Goal: Task Accomplishment & Management: Complete application form

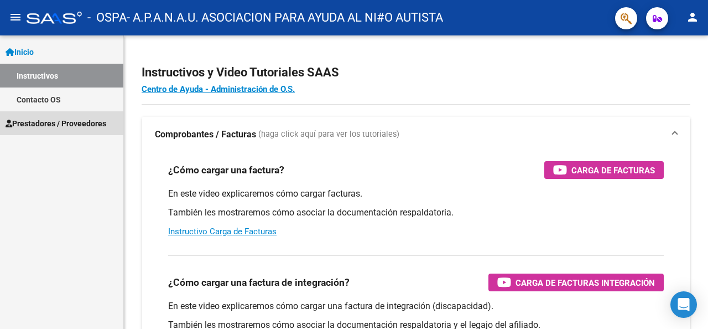
click at [59, 121] on span "Prestadores / Proveedores" at bounding box center [56, 123] width 101 height 12
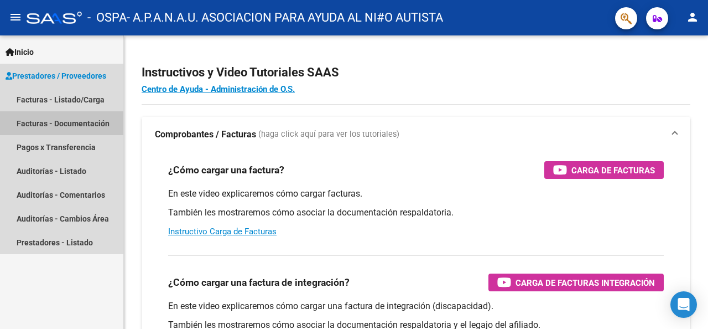
click at [99, 125] on link "Facturas - Documentación" at bounding box center [61, 123] width 123 height 24
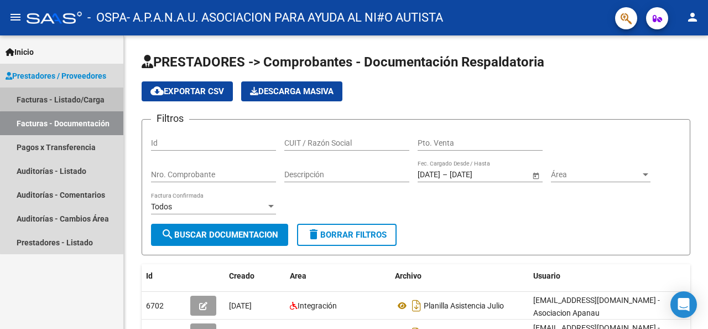
click at [97, 92] on link "Facturas - Listado/Carga" at bounding box center [61, 99] width 123 height 24
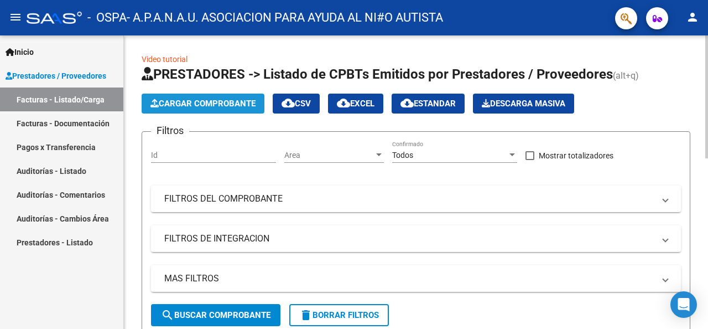
click at [224, 105] on span "Cargar Comprobante" at bounding box center [203, 104] width 105 height 10
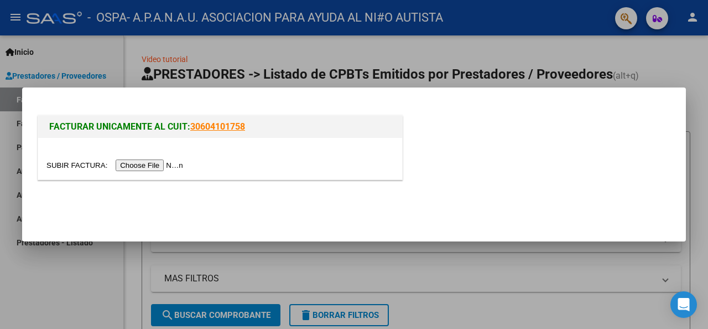
click at [156, 163] on input "file" at bounding box center [116, 165] width 140 height 12
click at [167, 161] on input "file" at bounding box center [116, 165] width 140 height 12
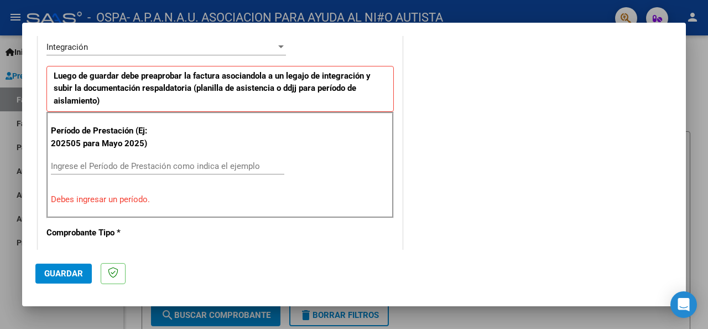
scroll to position [332, 0]
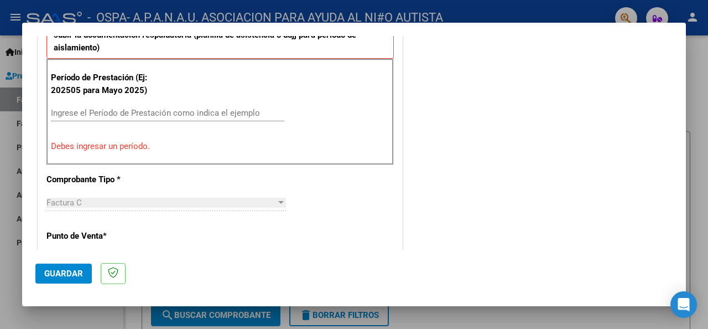
click at [100, 115] on input "Ingrese el Período de Prestación como indica el ejemplo" at bounding box center [168, 113] width 234 height 10
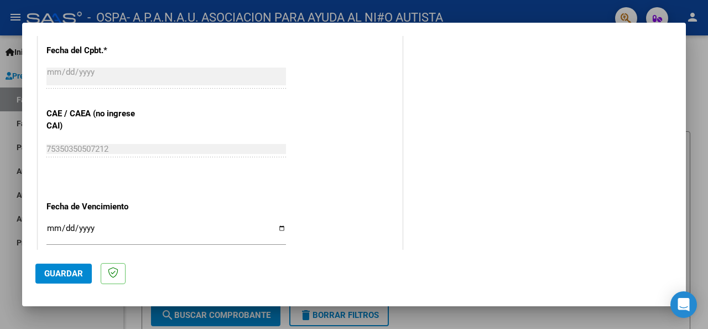
scroll to position [720, 0]
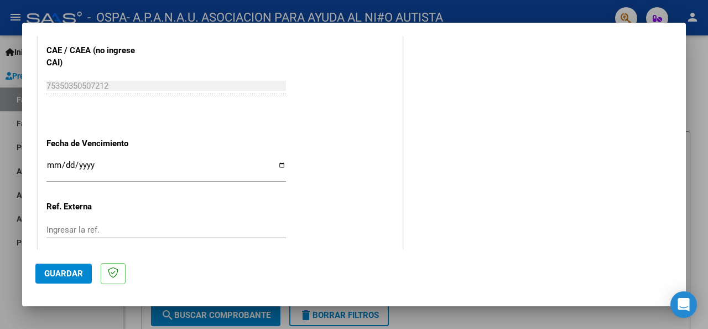
type input "202508"
click at [277, 164] on input "Ingresar la fecha" at bounding box center [166, 170] width 240 height 18
type input "[DATE]"
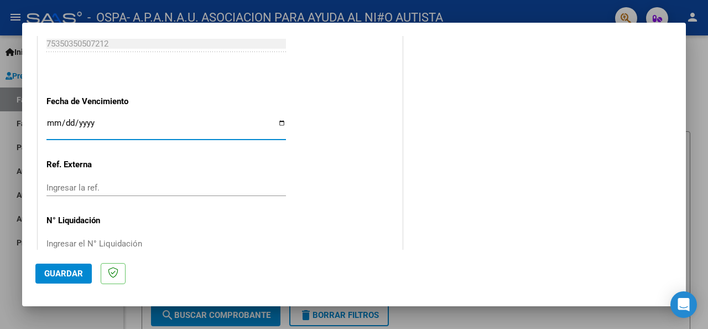
scroll to position [784, 0]
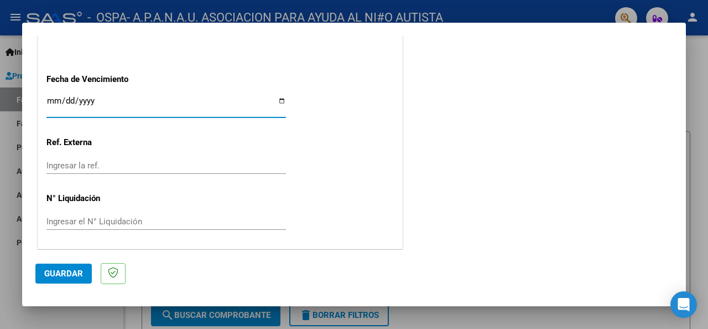
drag, startPoint x: 64, startPoint y: 272, endPoint x: 77, endPoint y: 269, distance: 13.0
click at [64, 272] on span "Guardar" at bounding box center [63, 273] width 39 height 10
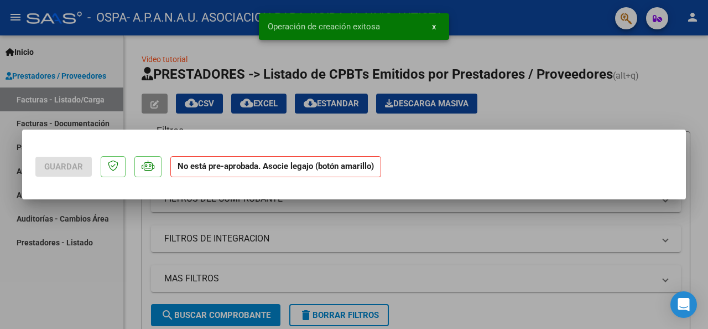
scroll to position [0, 0]
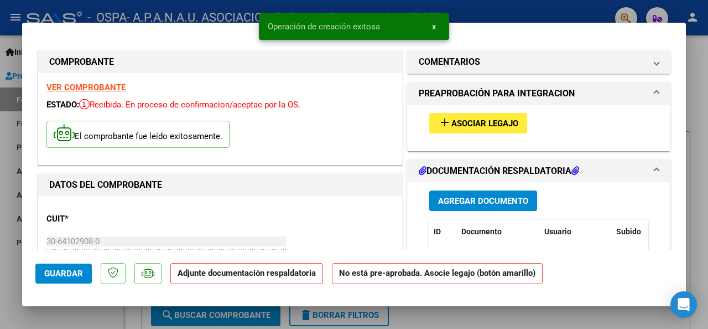
click at [460, 122] on span "Asociar Legajo" at bounding box center [485, 123] width 67 height 10
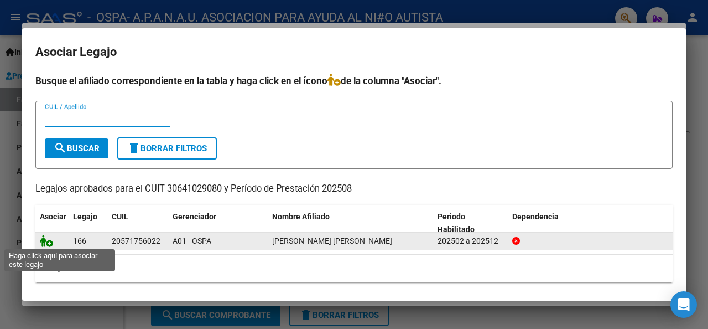
click at [46, 241] on icon at bounding box center [46, 241] width 13 height 12
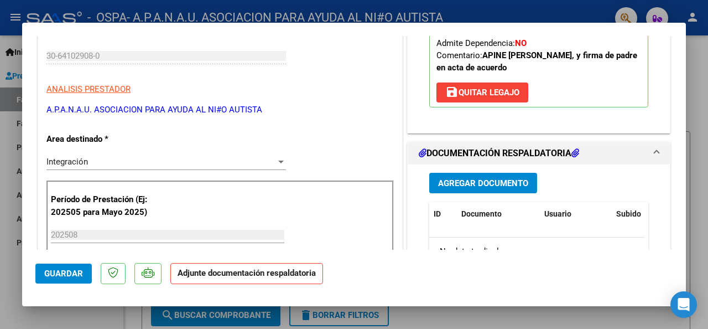
scroll to position [277, 0]
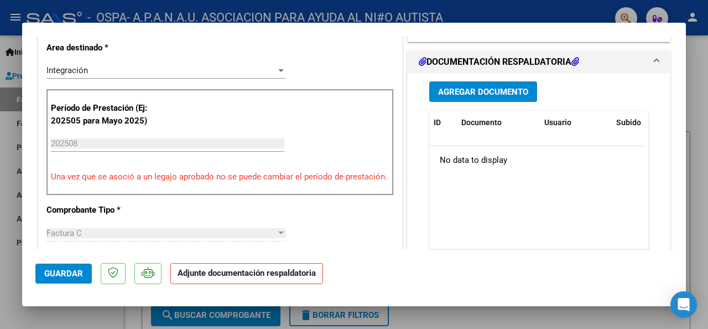
click at [478, 91] on span "Agregar Documento" at bounding box center [483, 92] width 90 height 10
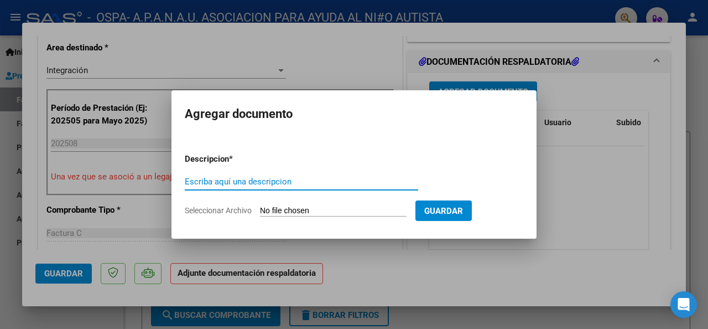
click at [246, 184] on input "Escriba aquí una descripcion" at bounding box center [302, 182] width 234 height 10
type input "planilla de asistencia"
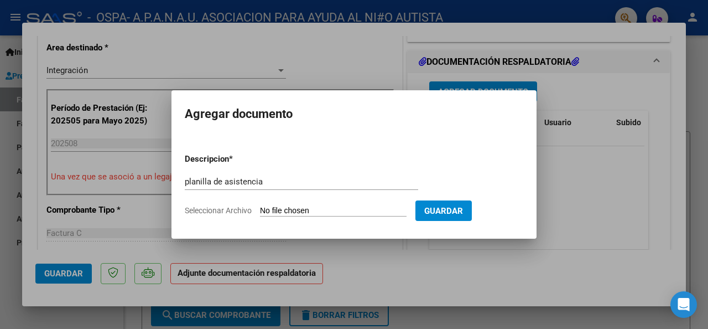
click at [239, 213] on span "Seleccionar Archivo" at bounding box center [218, 210] width 67 height 9
click at [260, 213] on input "Seleccionar Archivo" at bounding box center [333, 211] width 147 height 11
type input "C:\fakepath\Barrios agosto 25.pdf"
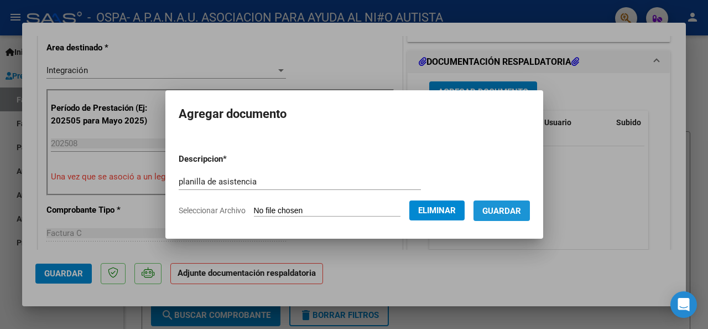
click at [515, 215] on span "Guardar" at bounding box center [502, 211] width 39 height 10
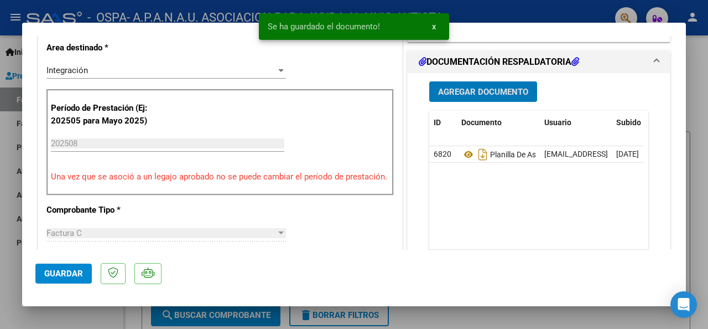
click at [65, 275] on span "Guardar" at bounding box center [63, 273] width 39 height 10
click at [432, 24] on span "x" at bounding box center [434, 27] width 4 height 10
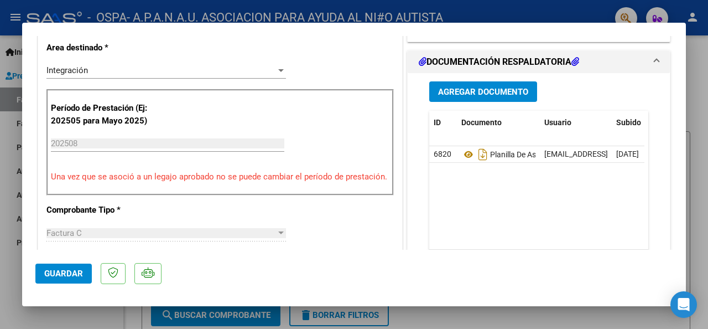
click at [350, 10] on div at bounding box center [354, 164] width 708 height 329
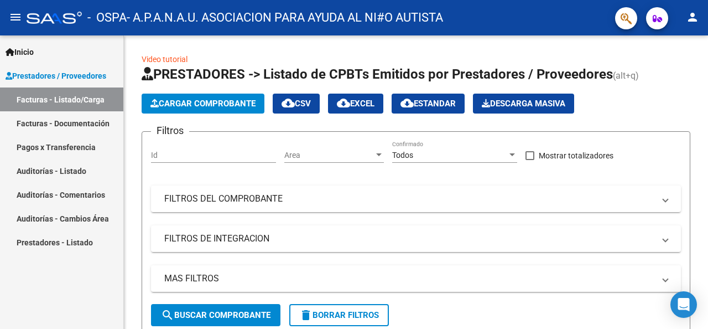
click at [79, 121] on link "Facturas - Documentación" at bounding box center [61, 123] width 123 height 24
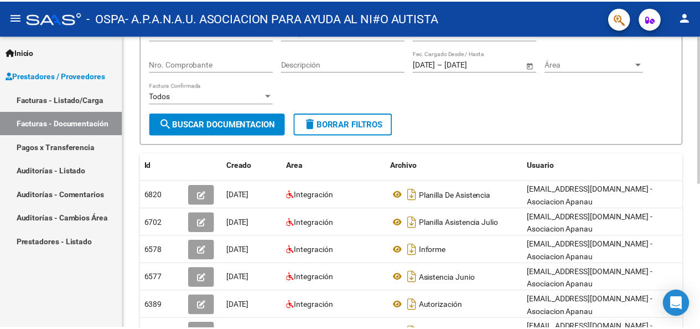
scroll to position [2, 0]
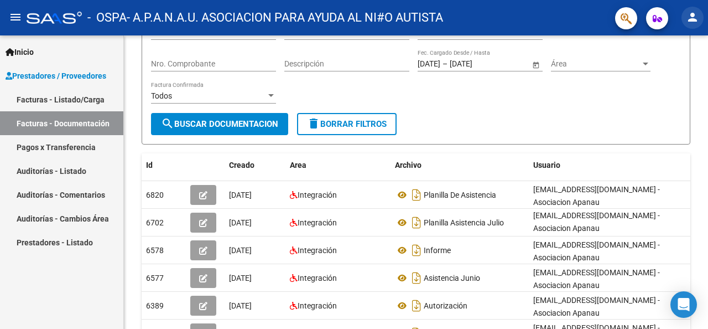
click at [694, 20] on mat-icon "person" at bounding box center [692, 17] width 13 height 13
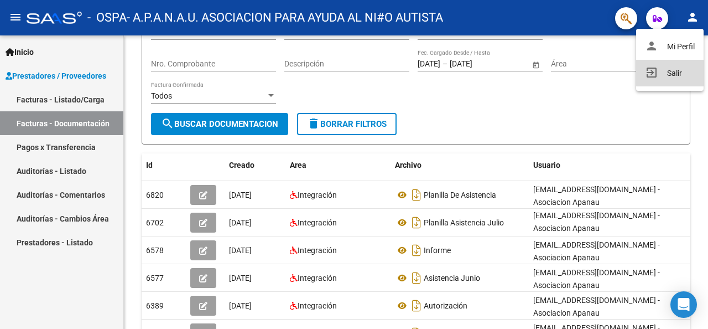
click at [659, 76] on button "exit_to_app Salir" at bounding box center [670, 73] width 68 height 27
